Goal: Check status

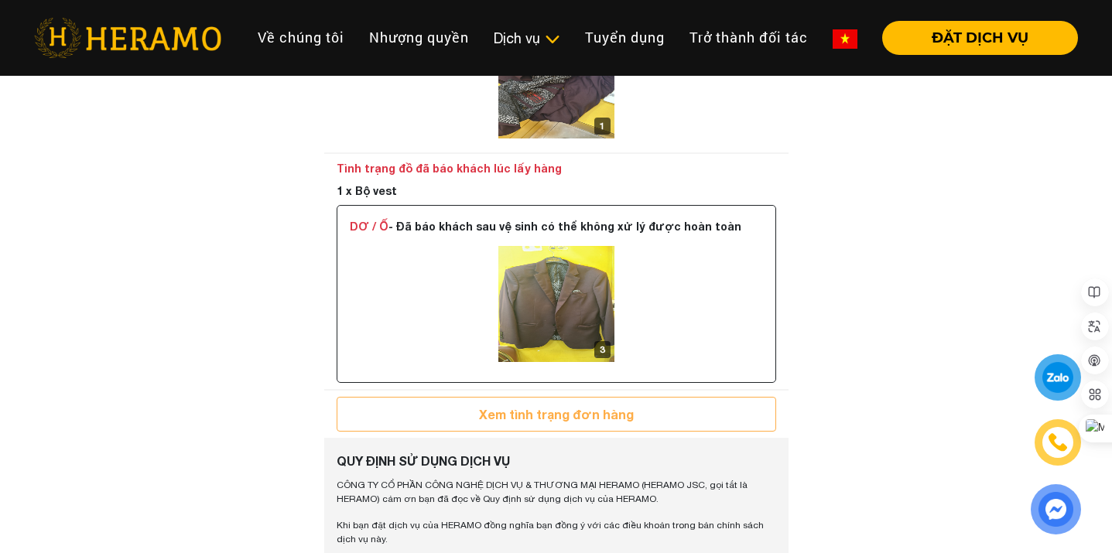
scroll to position [1007, 0]
click at [558, 281] on img at bounding box center [556, 305] width 116 height 116
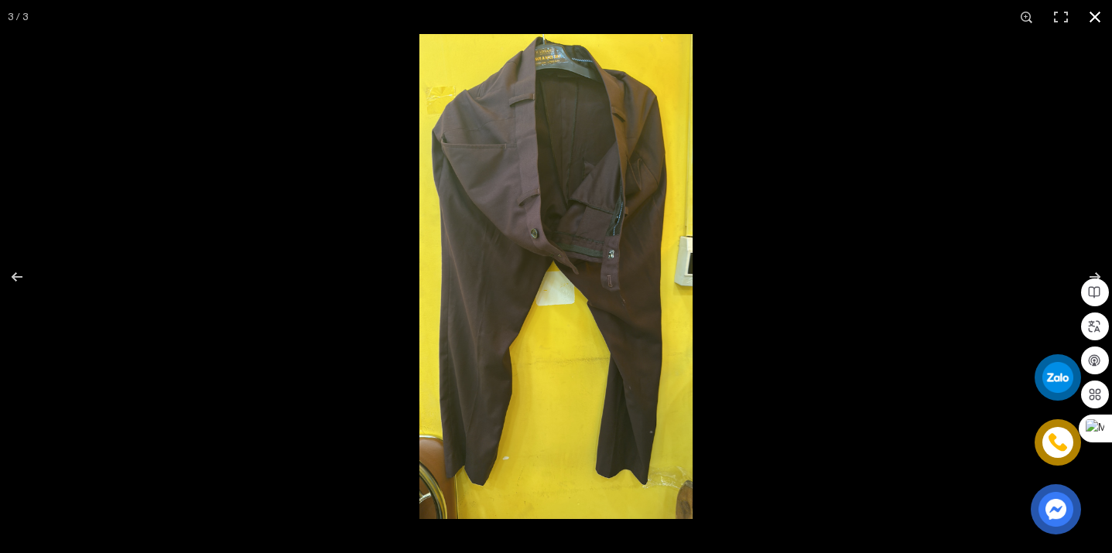
click at [1094, 22] on button "button" at bounding box center [1095, 17] width 34 height 34
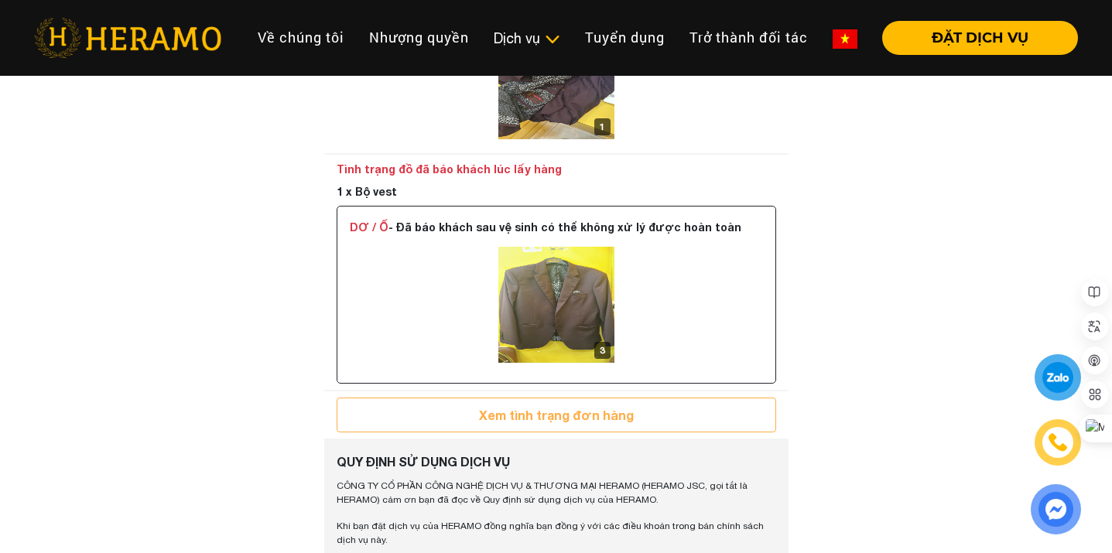
click at [545, 259] on img at bounding box center [556, 305] width 116 height 116
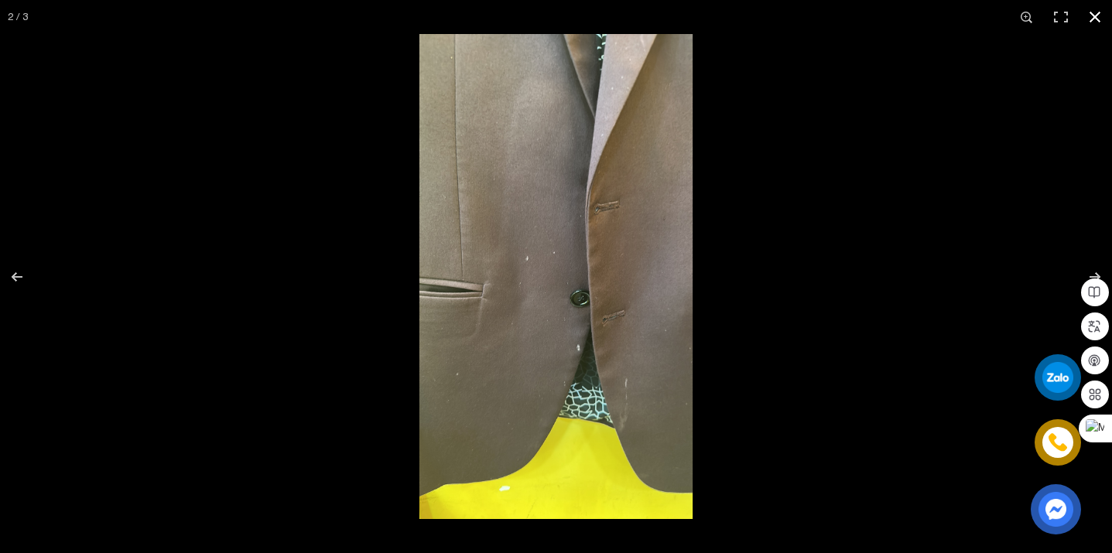
click at [1095, 18] on button "button" at bounding box center [1095, 17] width 34 height 34
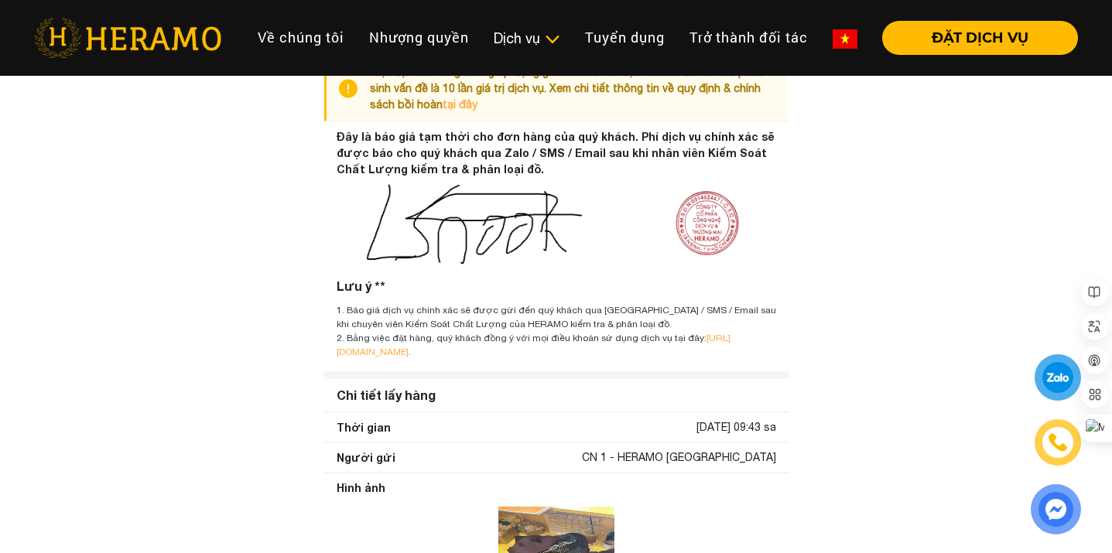
scroll to position [0, 0]
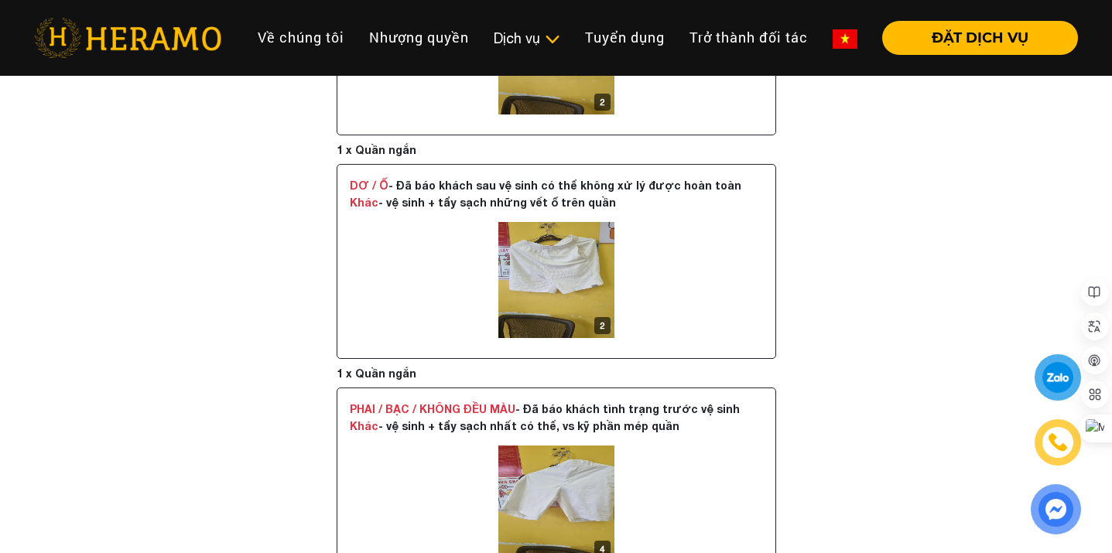
scroll to position [1326, 0]
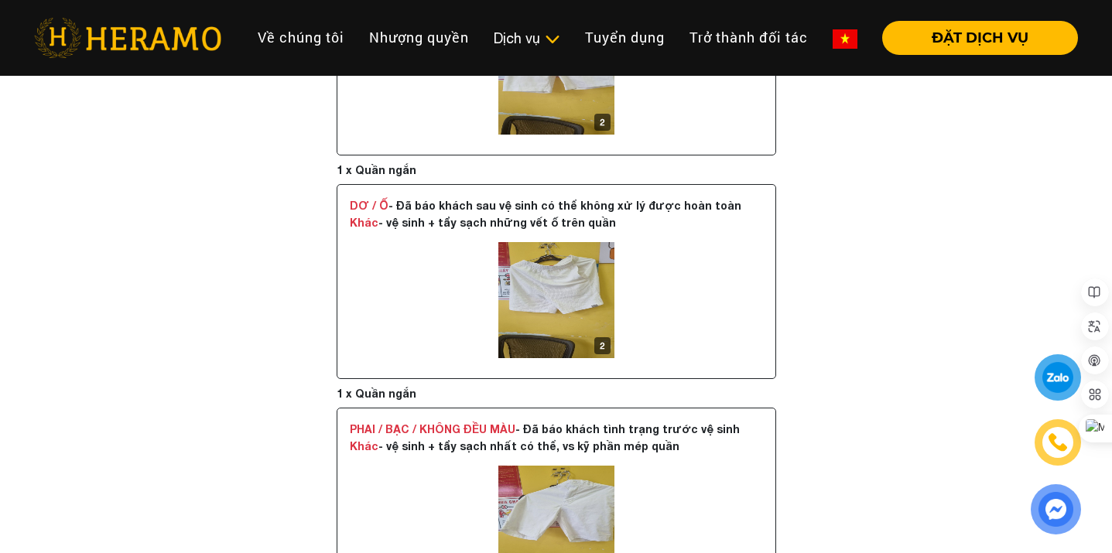
click at [570, 301] on img at bounding box center [556, 300] width 116 height 116
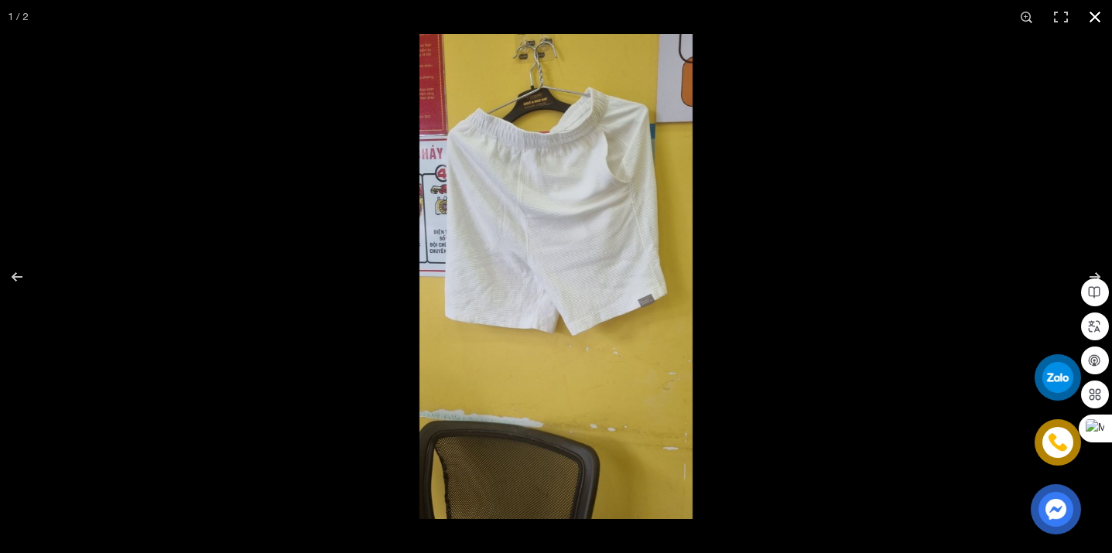
click at [1094, 21] on button "button" at bounding box center [1095, 17] width 34 height 34
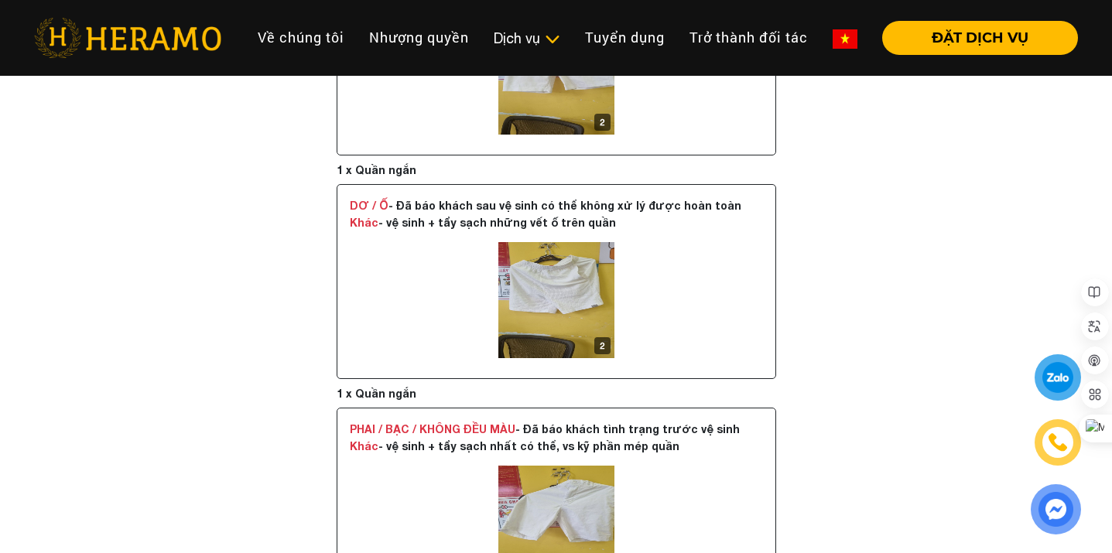
click at [560, 273] on img at bounding box center [556, 300] width 116 height 116
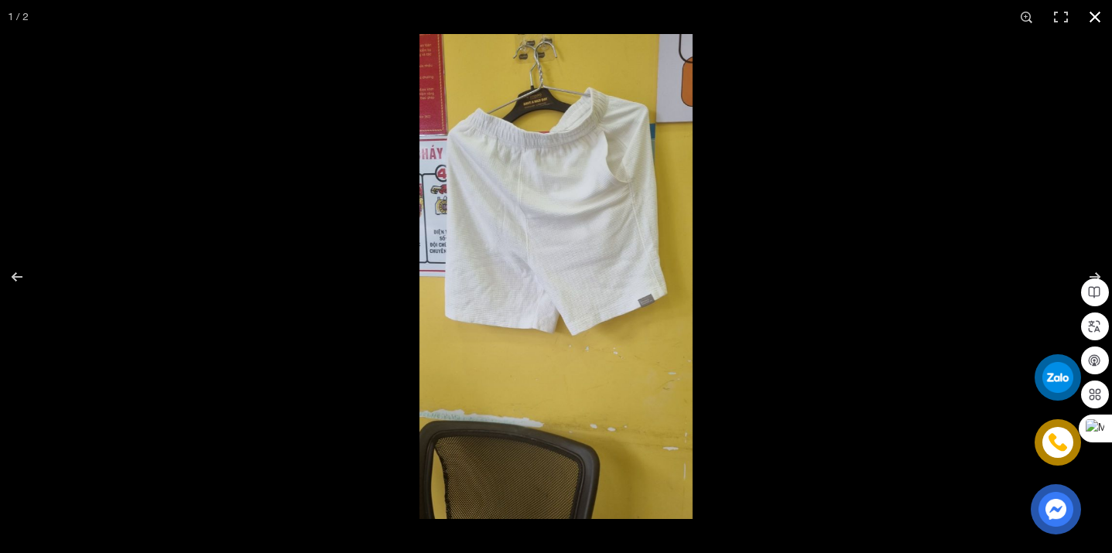
click at [1093, 17] on button "button" at bounding box center [1095, 17] width 34 height 34
